Goal: Information Seeking & Learning: Learn about a topic

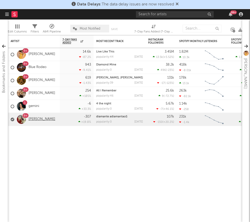
click at [50, 120] on link "[PERSON_NAME]" at bounding box center [42, 119] width 27 height 4
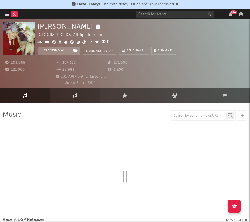
select select "6m"
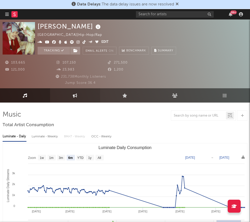
click at [75, 99] on link "Engagement" at bounding box center [75, 95] width 50 height 14
select select "1w"
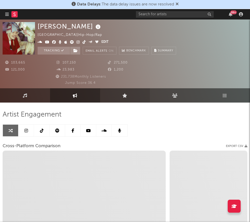
click at [119, 98] on link "Live" at bounding box center [125, 95] width 50 height 14
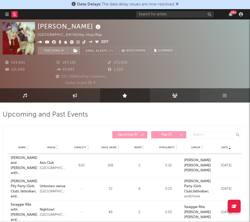
click at [167, 98] on link "Audience" at bounding box center [175, 95] width 50 height 14
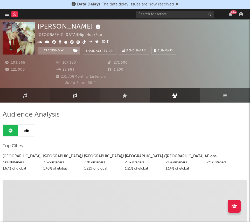
click at [76, 102] on link "Engagement" at bounding box center [75, 95] width 50 height 14
select select "1w"
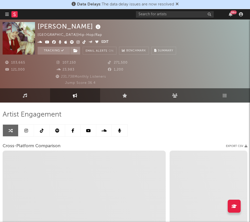
select select "1m"
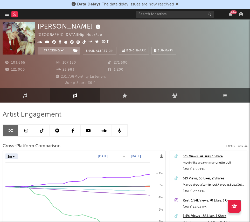
select select "1m"
click at [221, 90] on link "Playlists/Charts" at bounding box center [225, 95] width 50 height 14
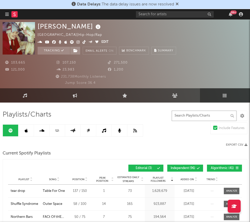
click at [207, 116] on input "text" at bounding box center [204, 116] width 65 height 10
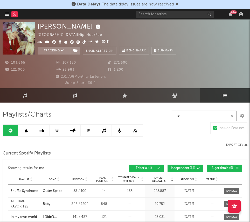
type input "me"
click at [76, 130] on icon at bounding box center [73, 131] width 6 height 4
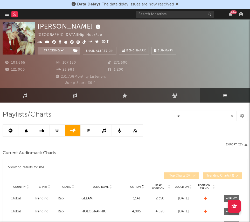
click at [91, 131] on link at bounding box center [89, 131] width 16 height 12
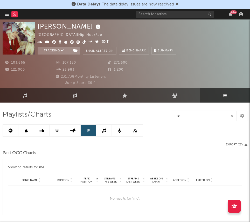
click at [103, 131] on icon at bounding box center [104, 131] width 4 height 4
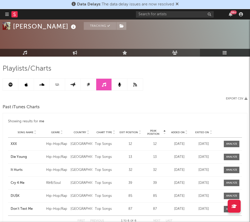
scroll to position [84, 0]
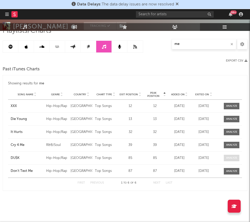
click at [230, 158] on div at bounding box center [231, 158] width 11 height 4
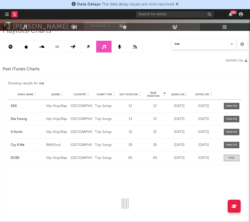
select select "1w"
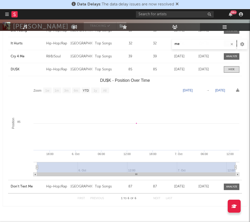
scroll to position [188, 0]
